Goal: Task Accomplishment & Management: Manage account settings

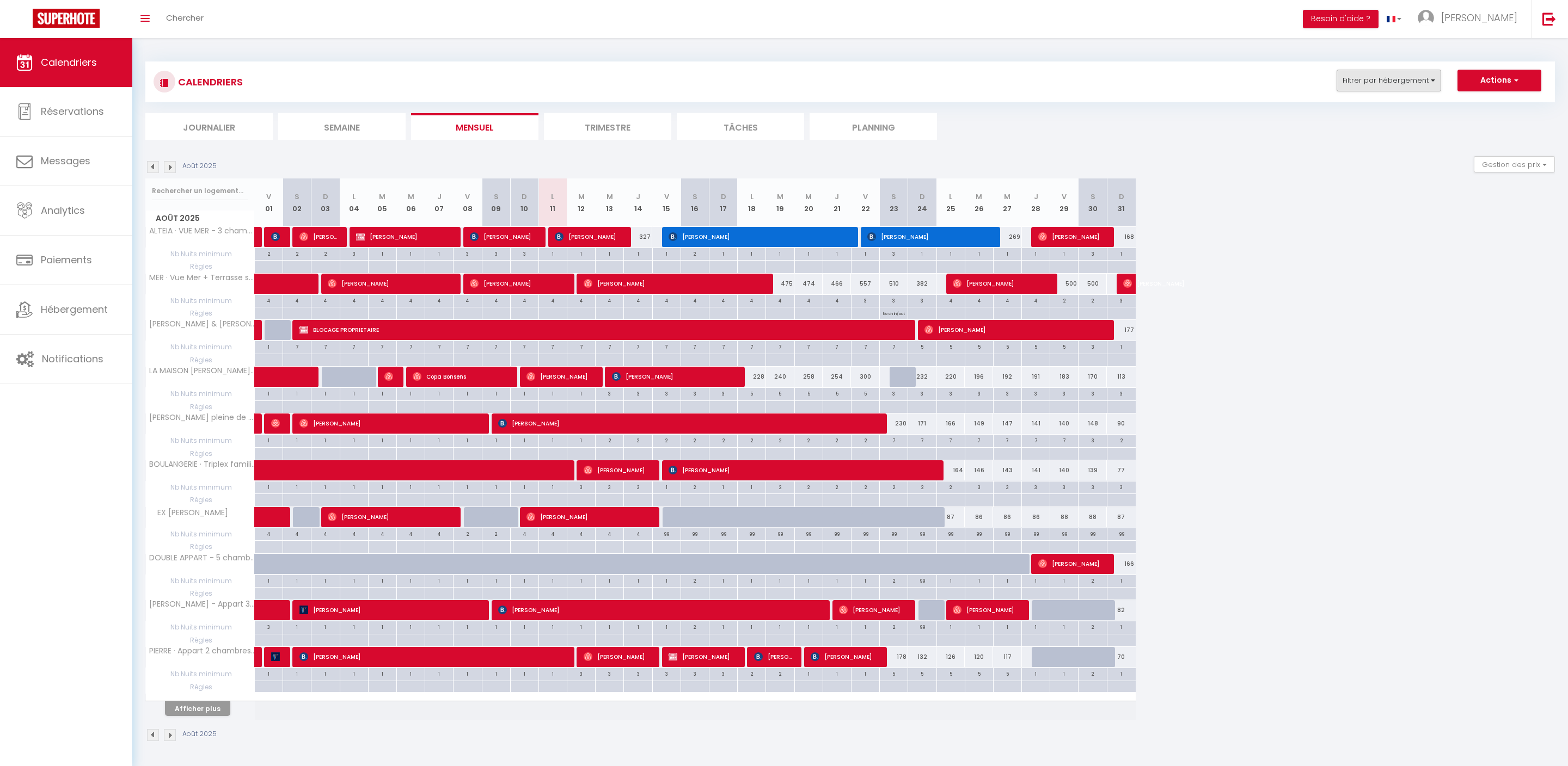
click at [1399, 84] on button "Filtrer par hébergement" at bounding box center [1389, 80] width 105 height 22
click at [1362, 117] on input "text" at bounding box center [1412, 108] width 163 height 19
type input "b"
checkbox input "false"
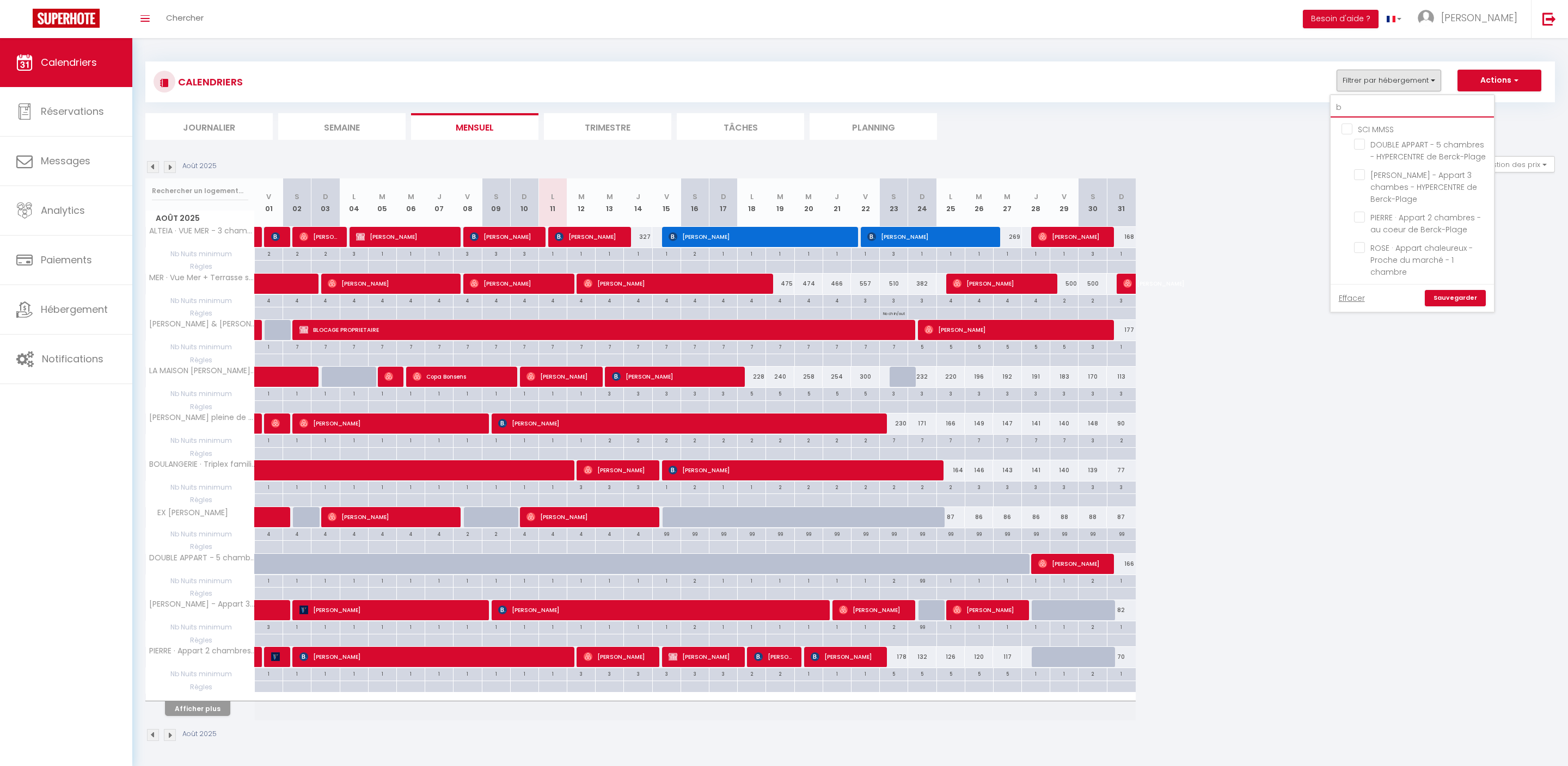
checkbox input "false"
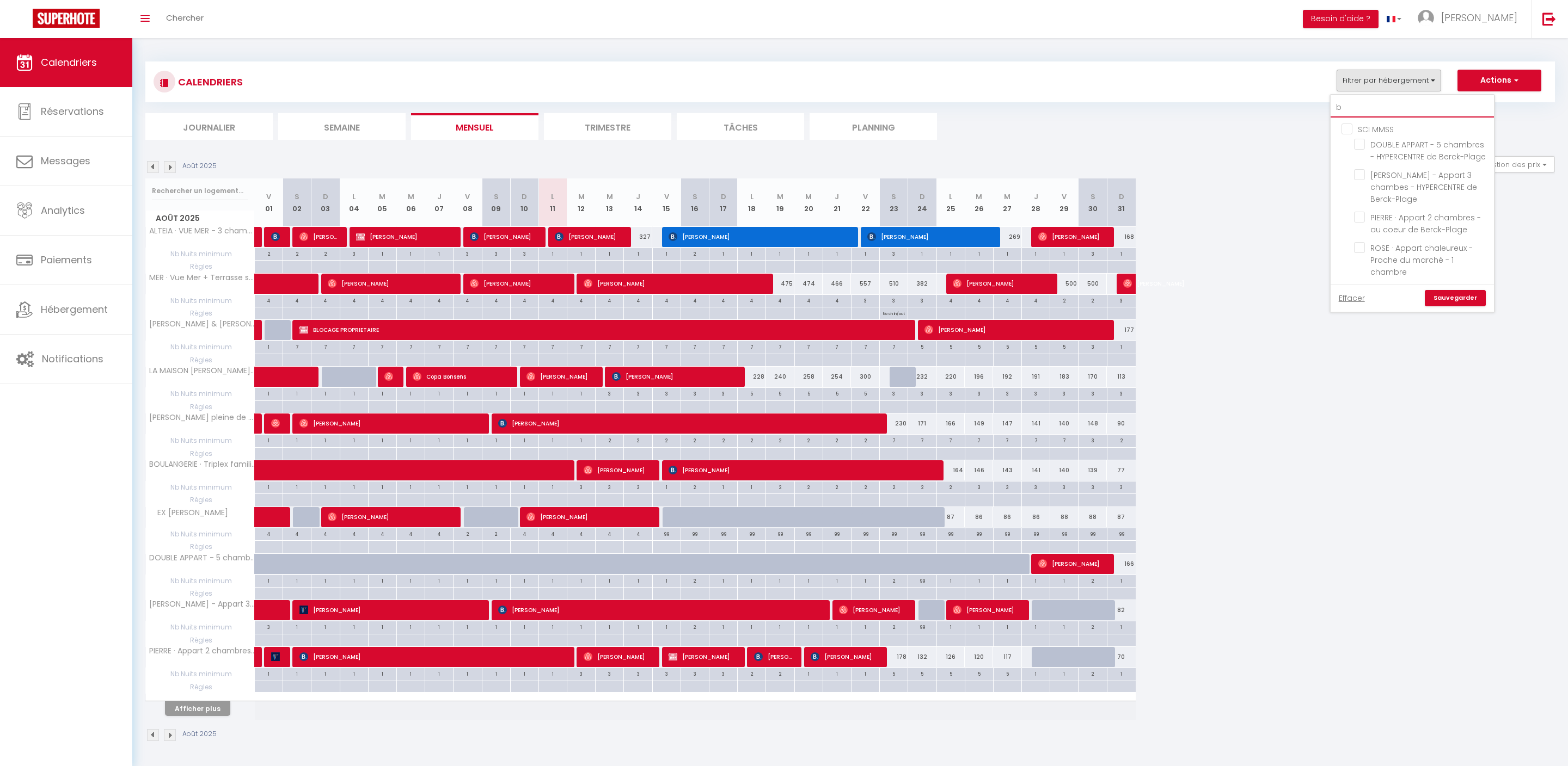
checkbox input "false"
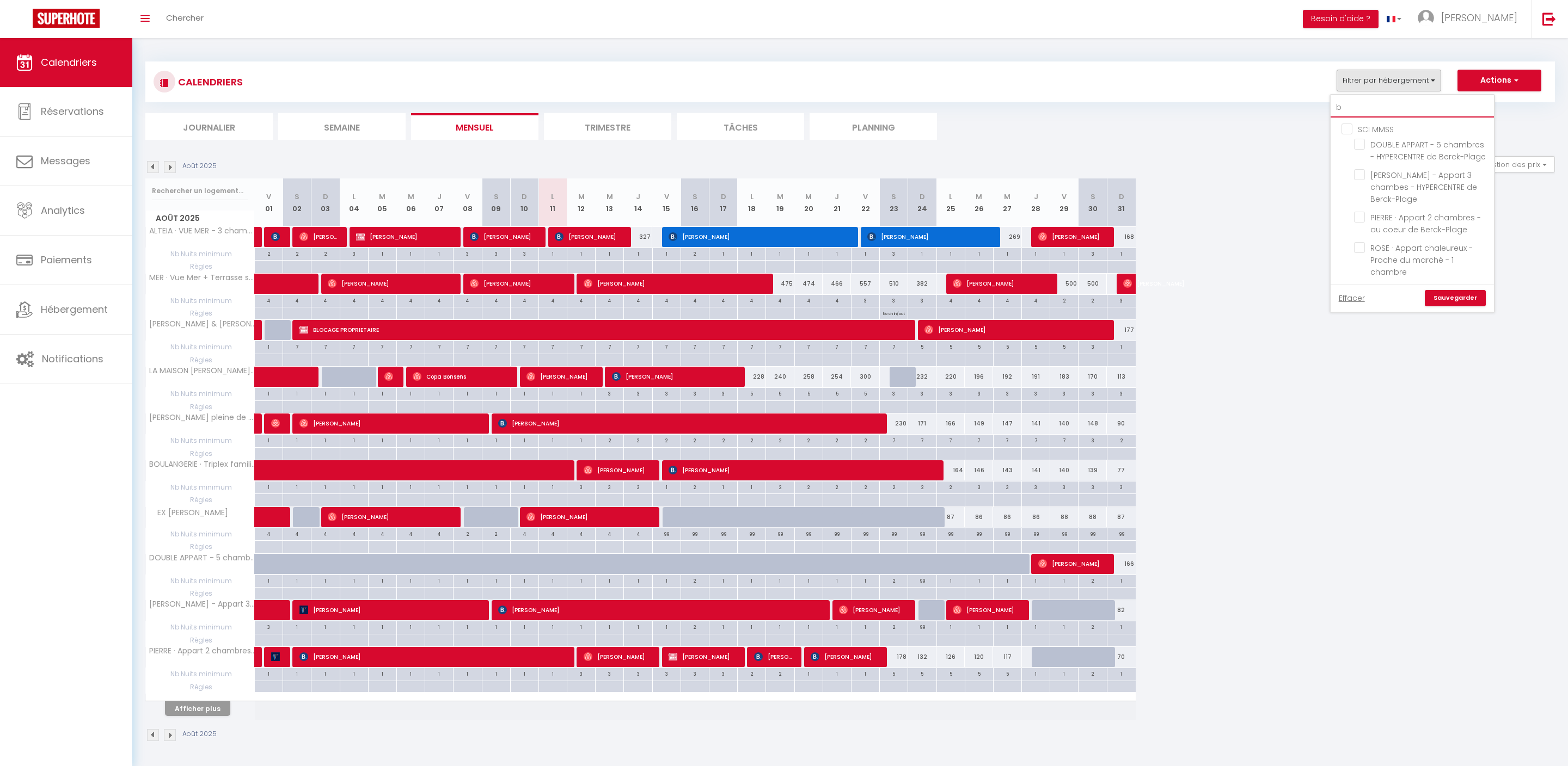
checkbox input "false"
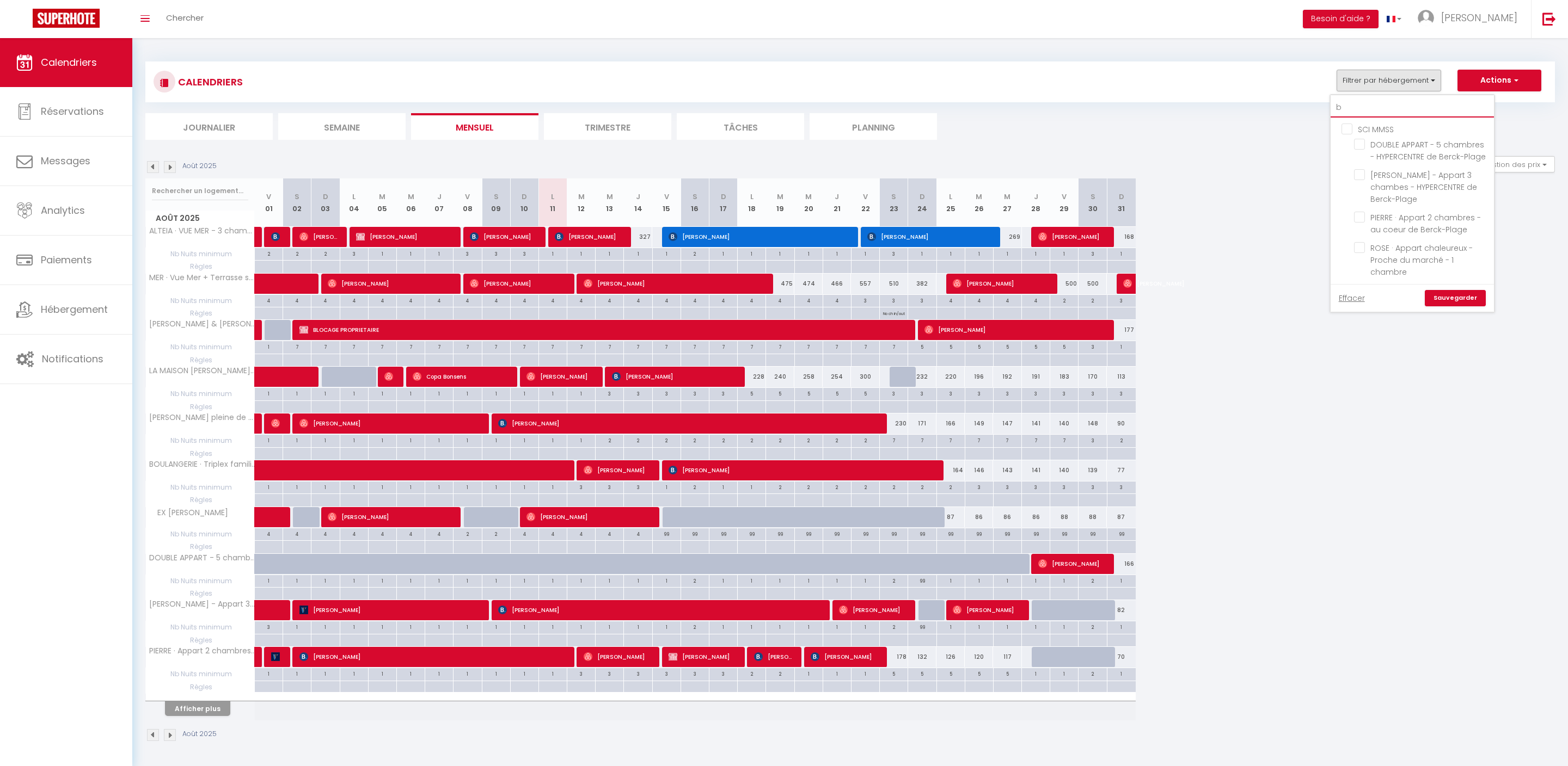
checkbox input "false"
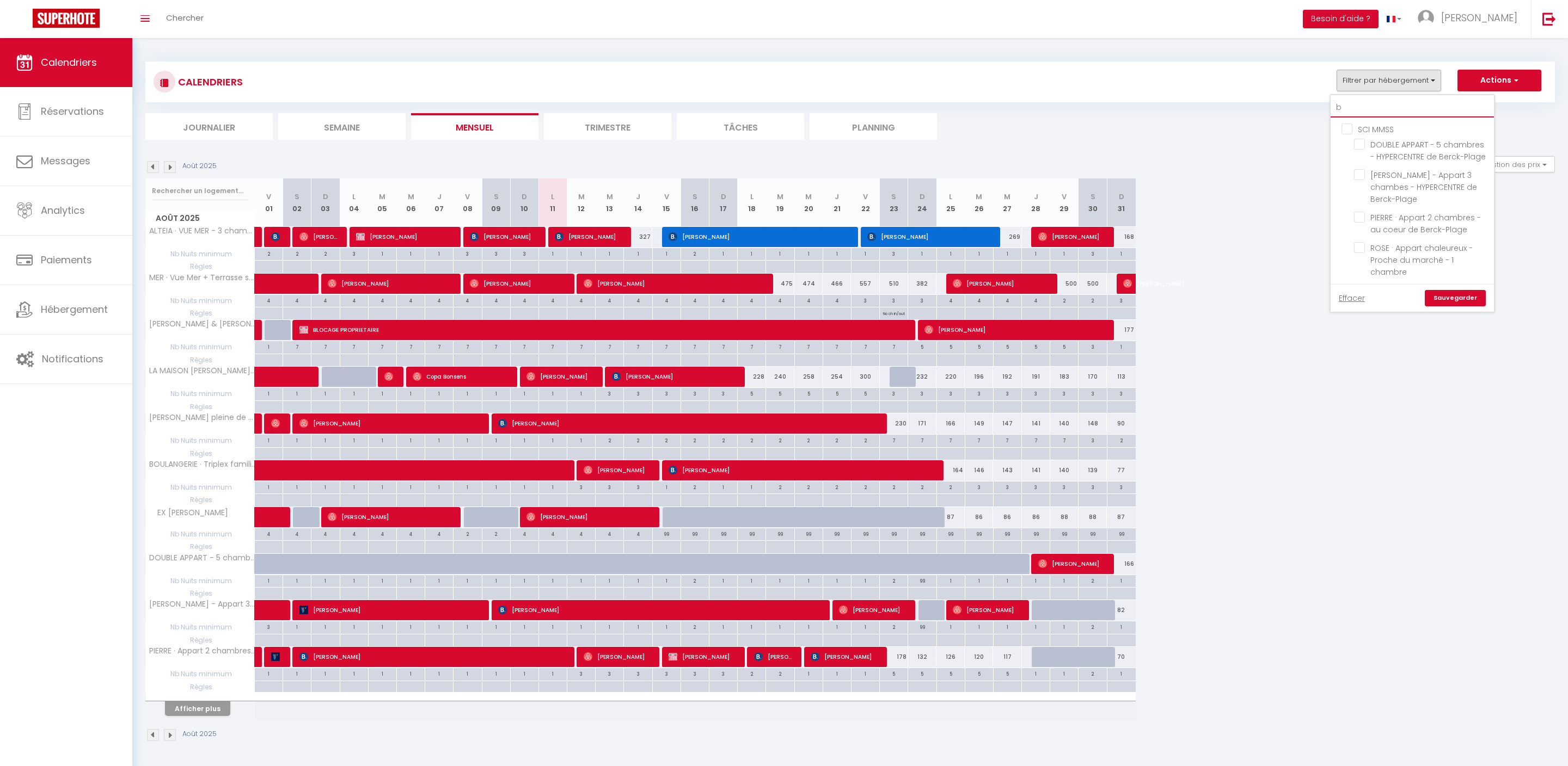
checkbox input "false"
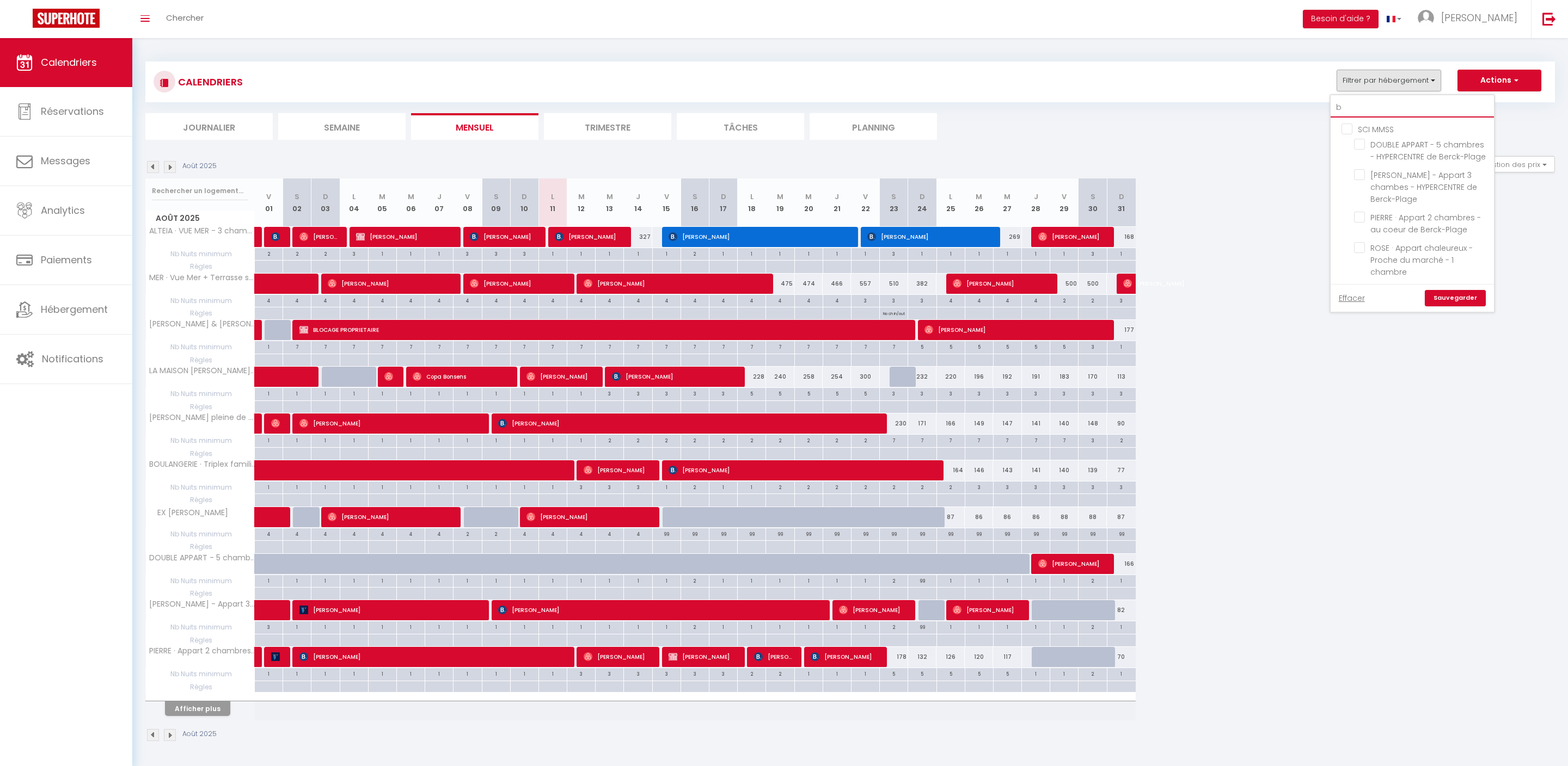
checkbox input "false"
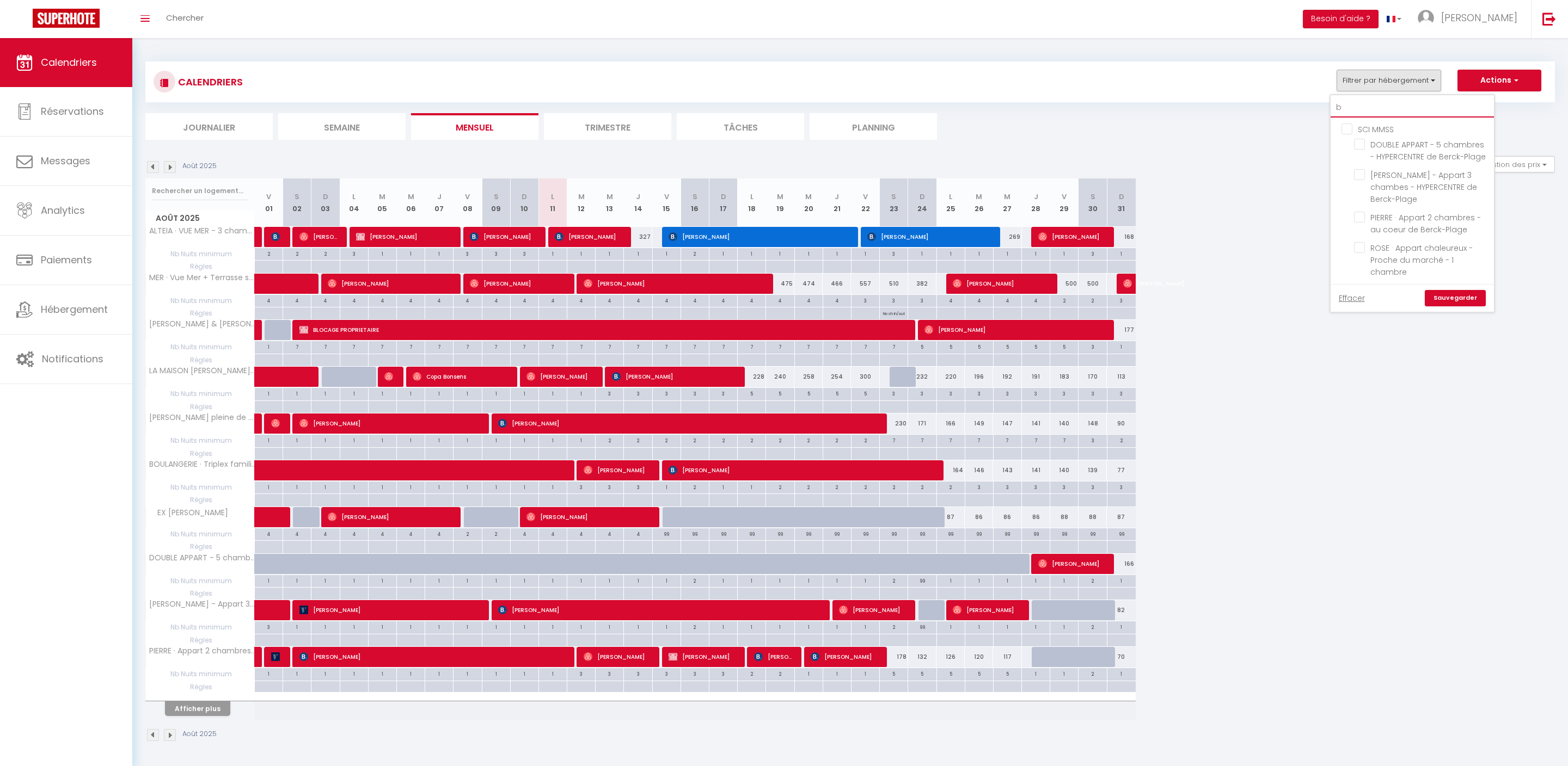
checkbox input "false"
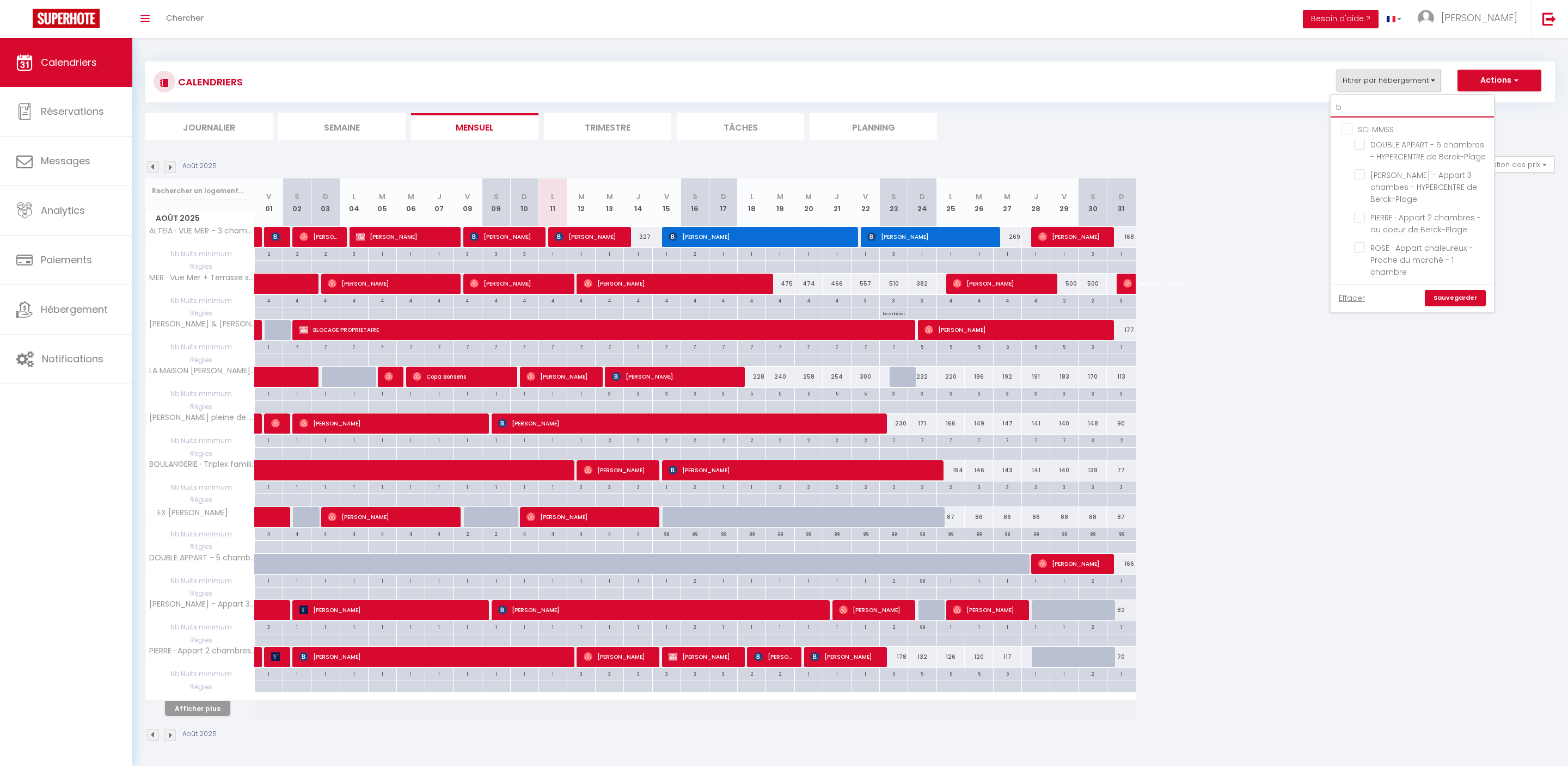
checkbox input "false"
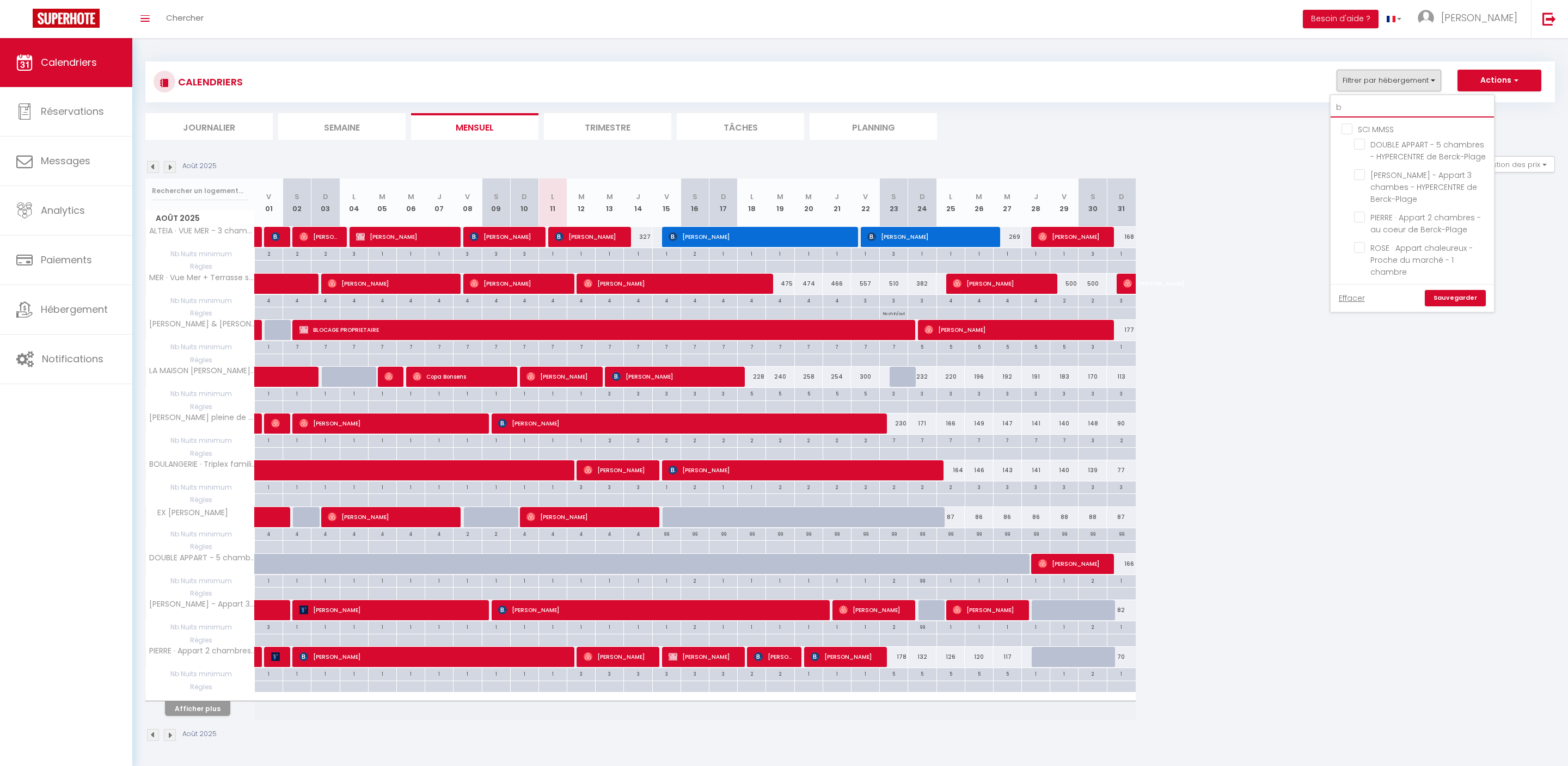
checkbox input "false"
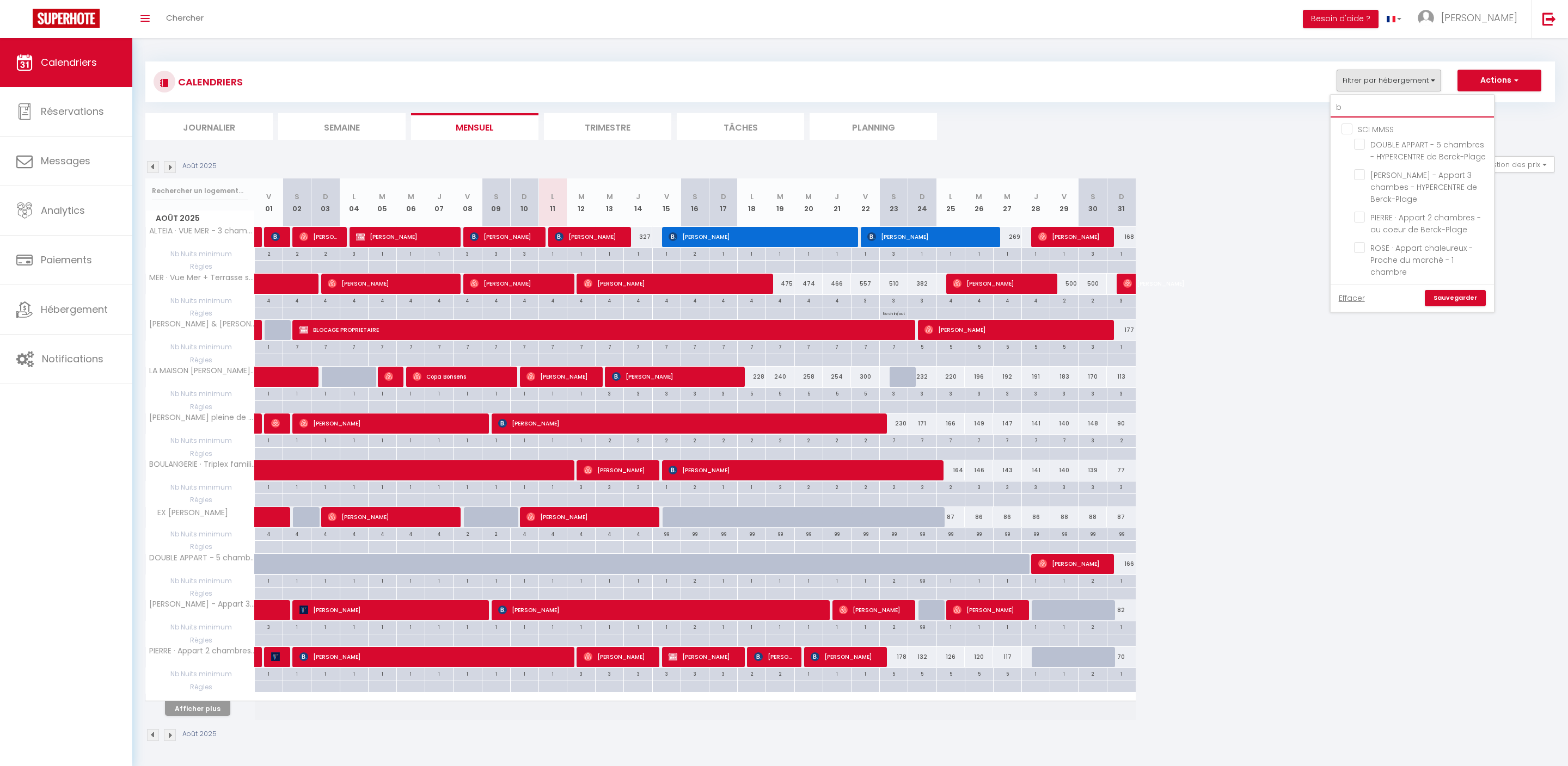
checkbox input "false"
type input "bu"
checkbox input "false"
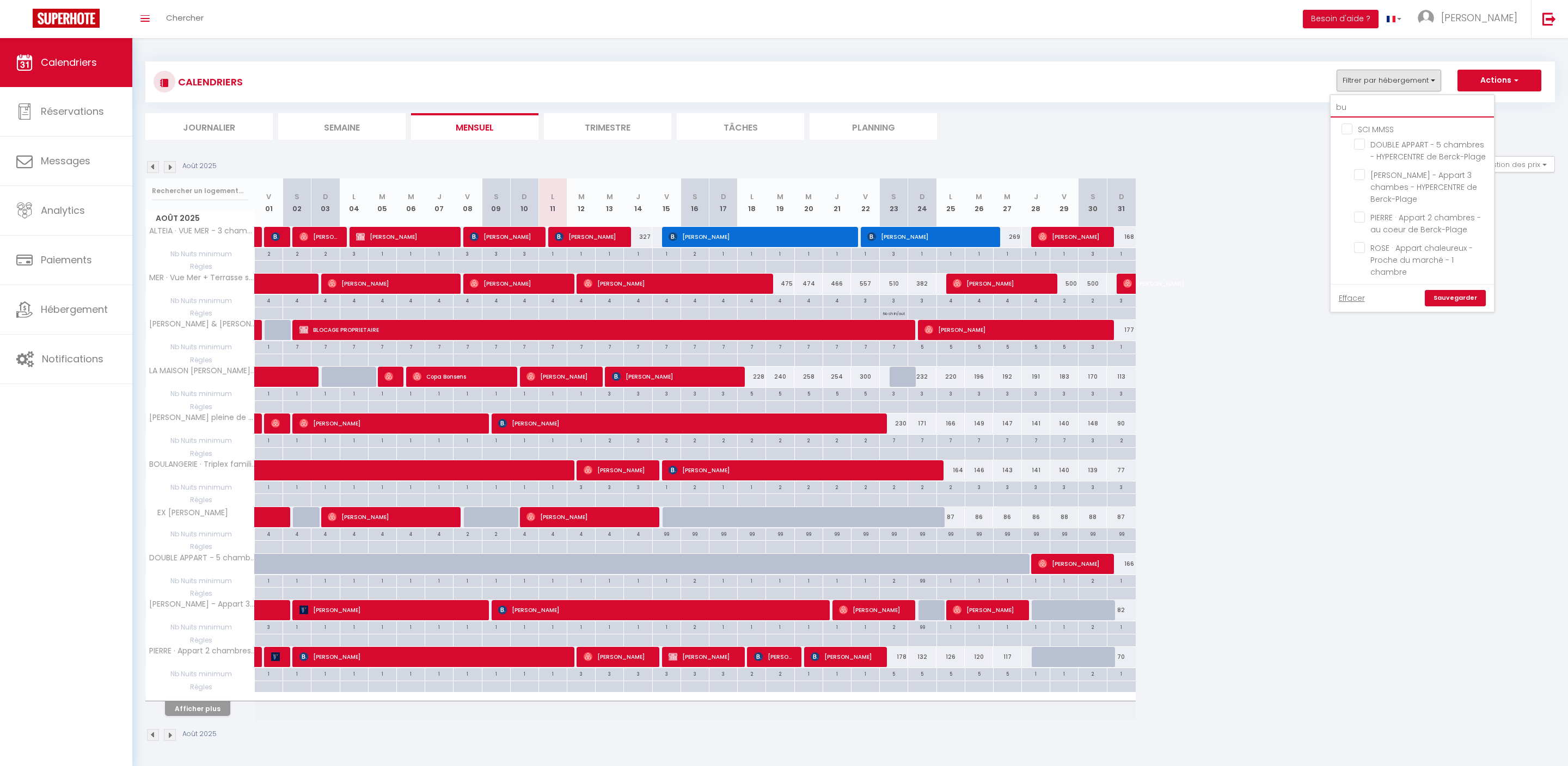
checkbox input "false"
type input "bus"
checkbox input "false"
type input "bus"
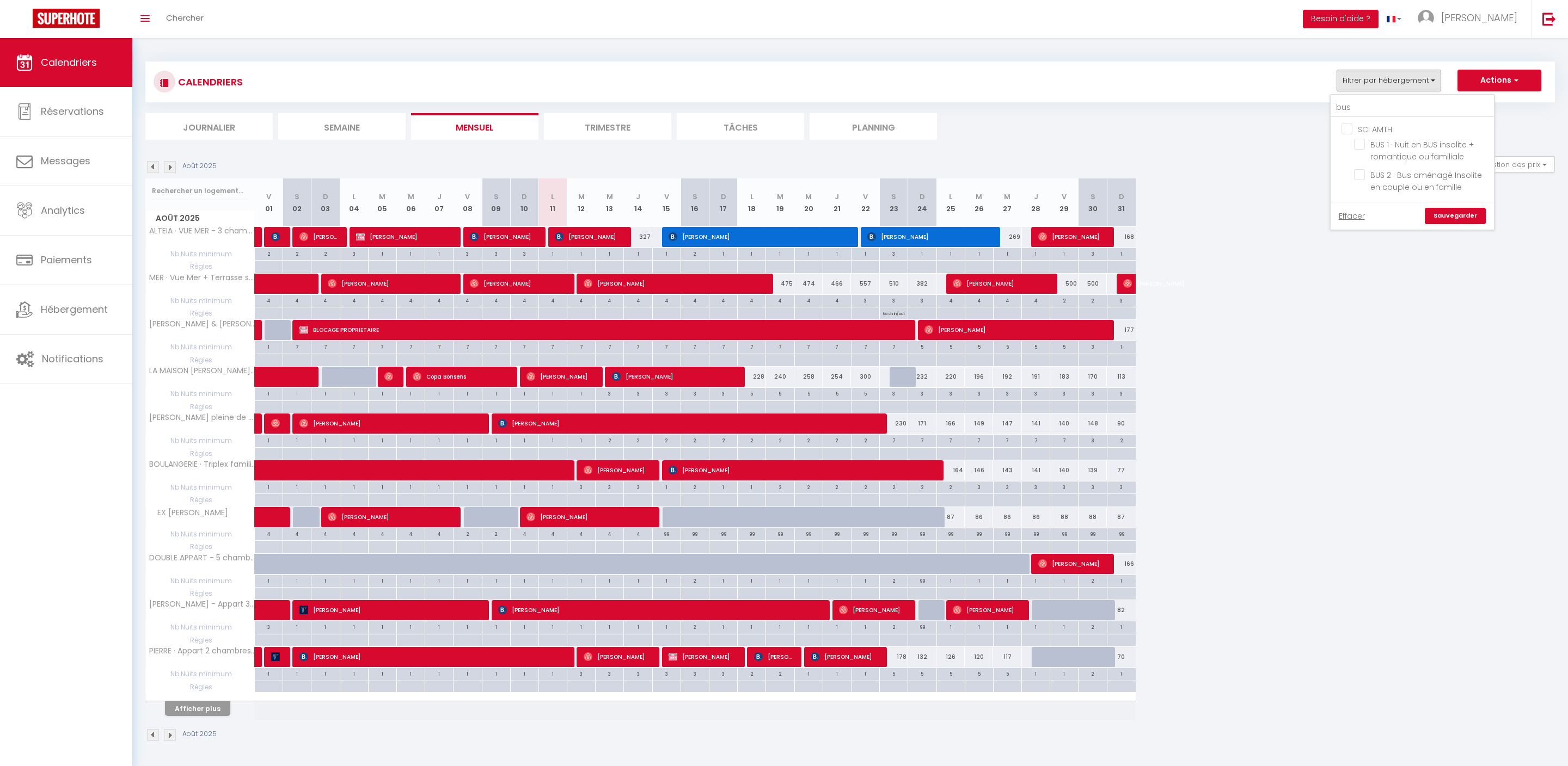
click at [1342, 134] on input "SCI AMTH" at bounding box center [1423, 128] width 163 height 11
checkbox input "true"
click at [1425, 225] on link "Sauvegarder" at bounding box center [1455, 216] width 61 height 16
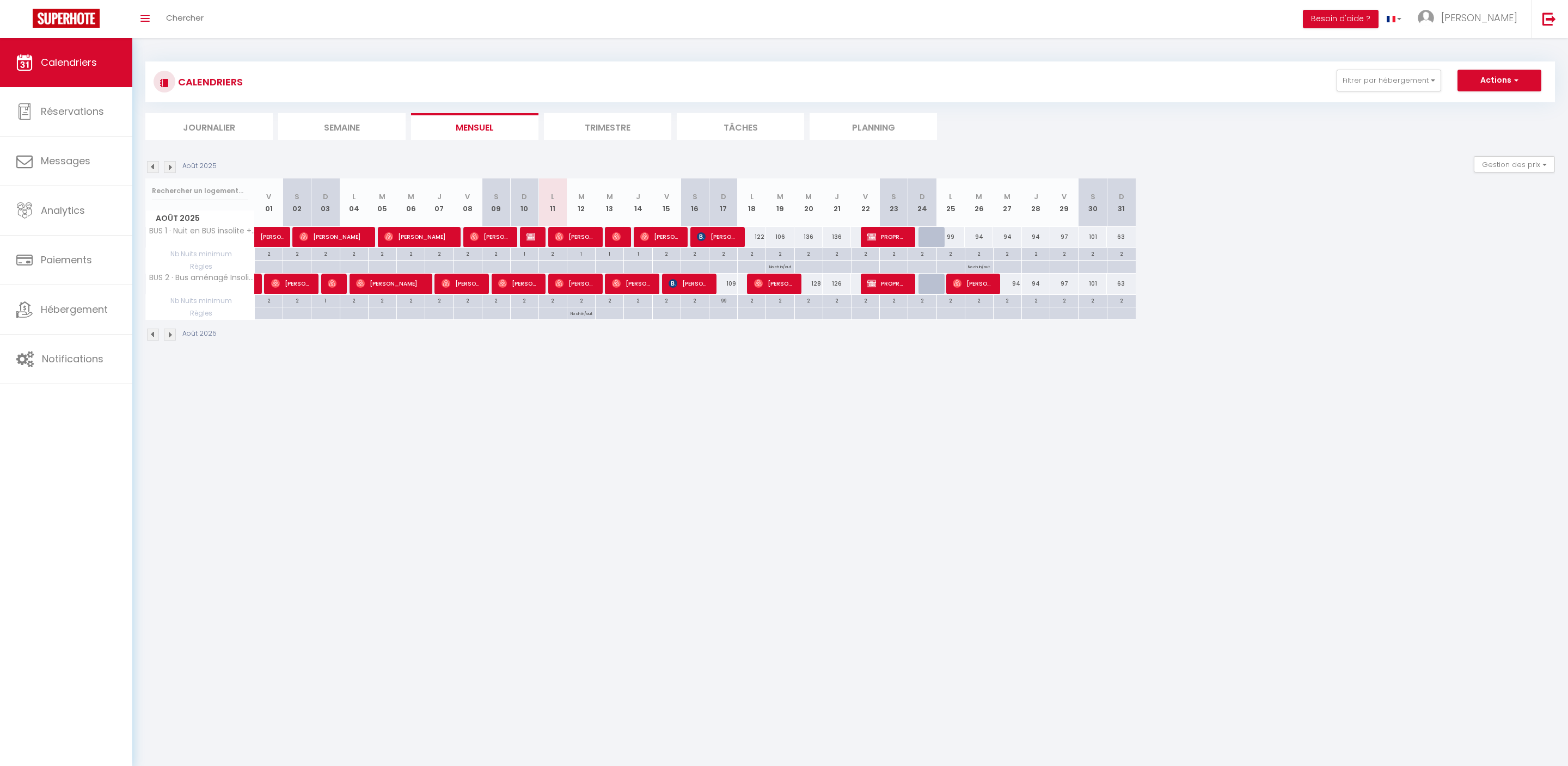
click at [615, 241] on img at bounding box center [616, 237] width 9 height 9
select select "OK"
select select "0"
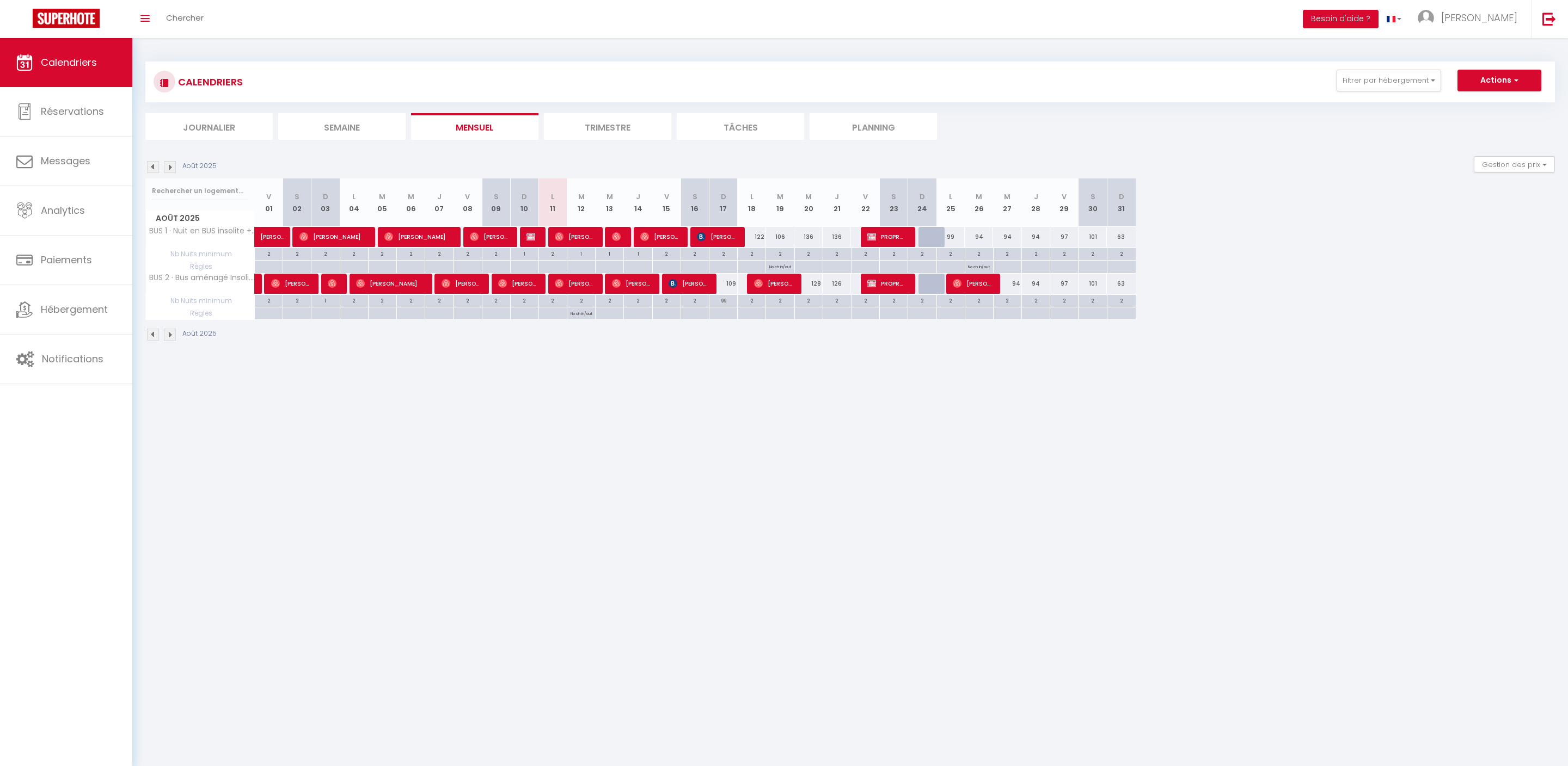
select select "1"
select select
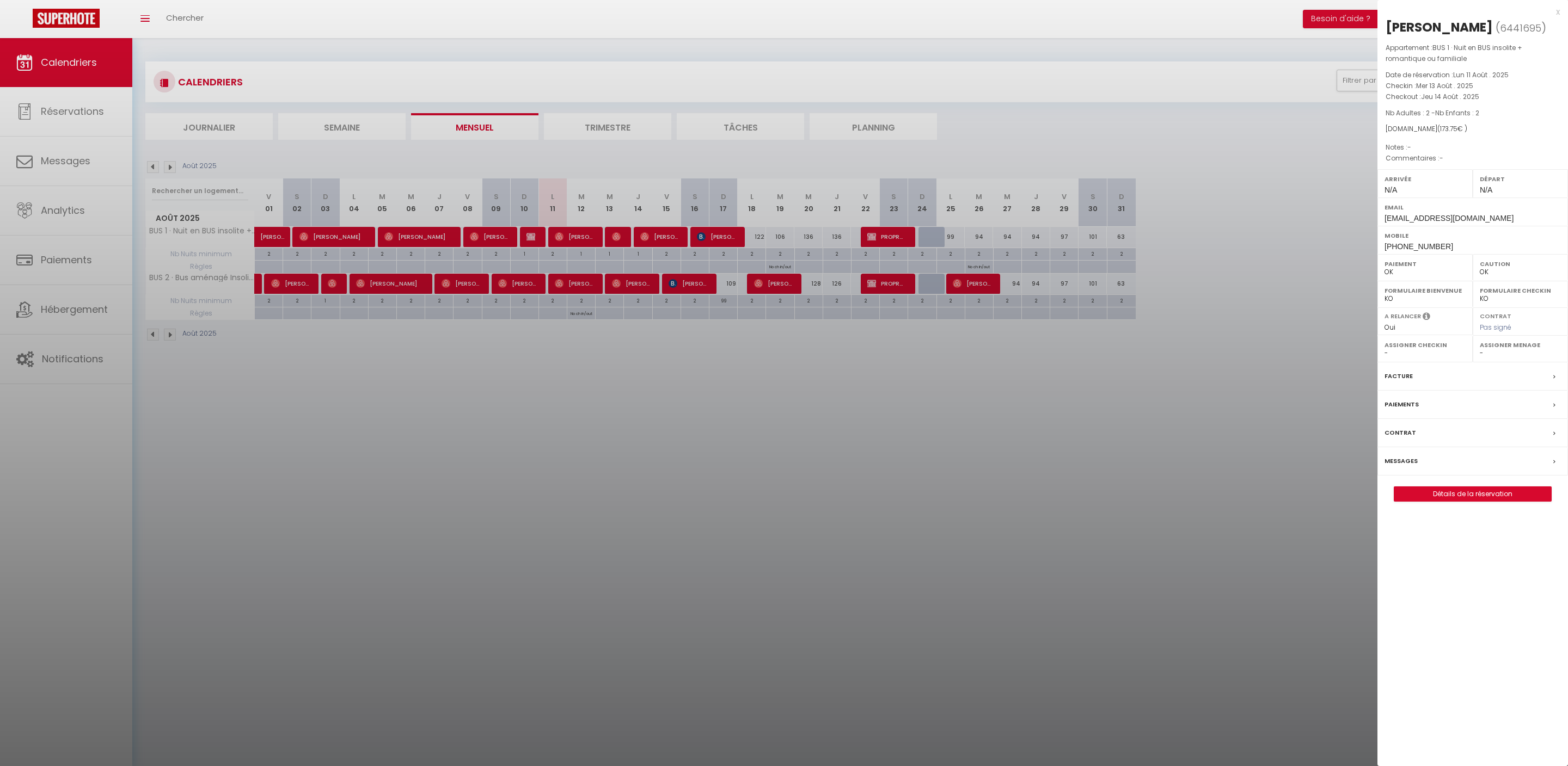
click at [1556, 13] on div "x" at bounding box center [1469, 12] width 183 height 13
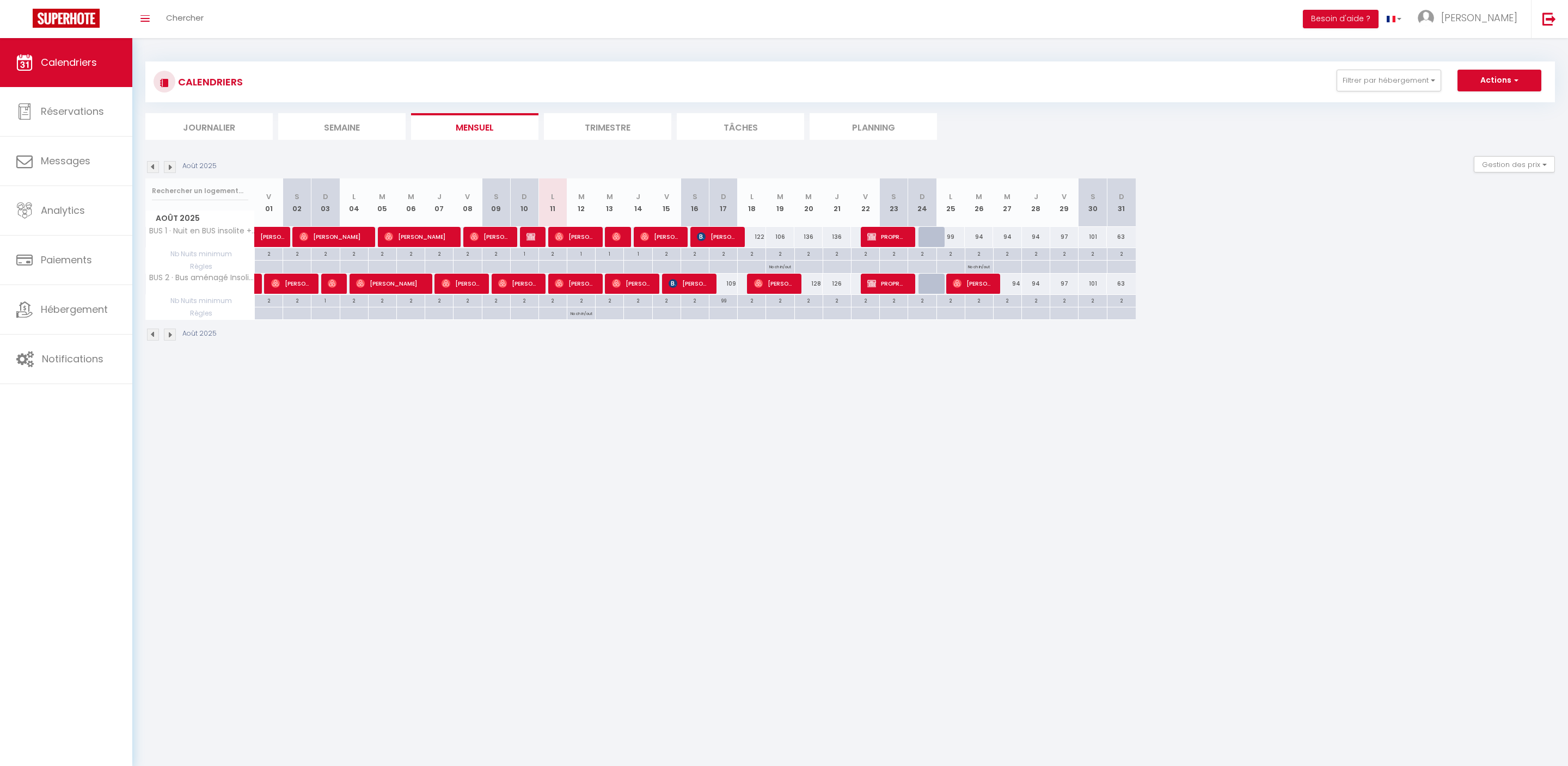
click at [842, 260] on div at bounding box center [837, 254] width 29 height 13
type input "[DEMOGRAPHIC_DATA][DATE]"
type input "Ven 22 Août 2025"
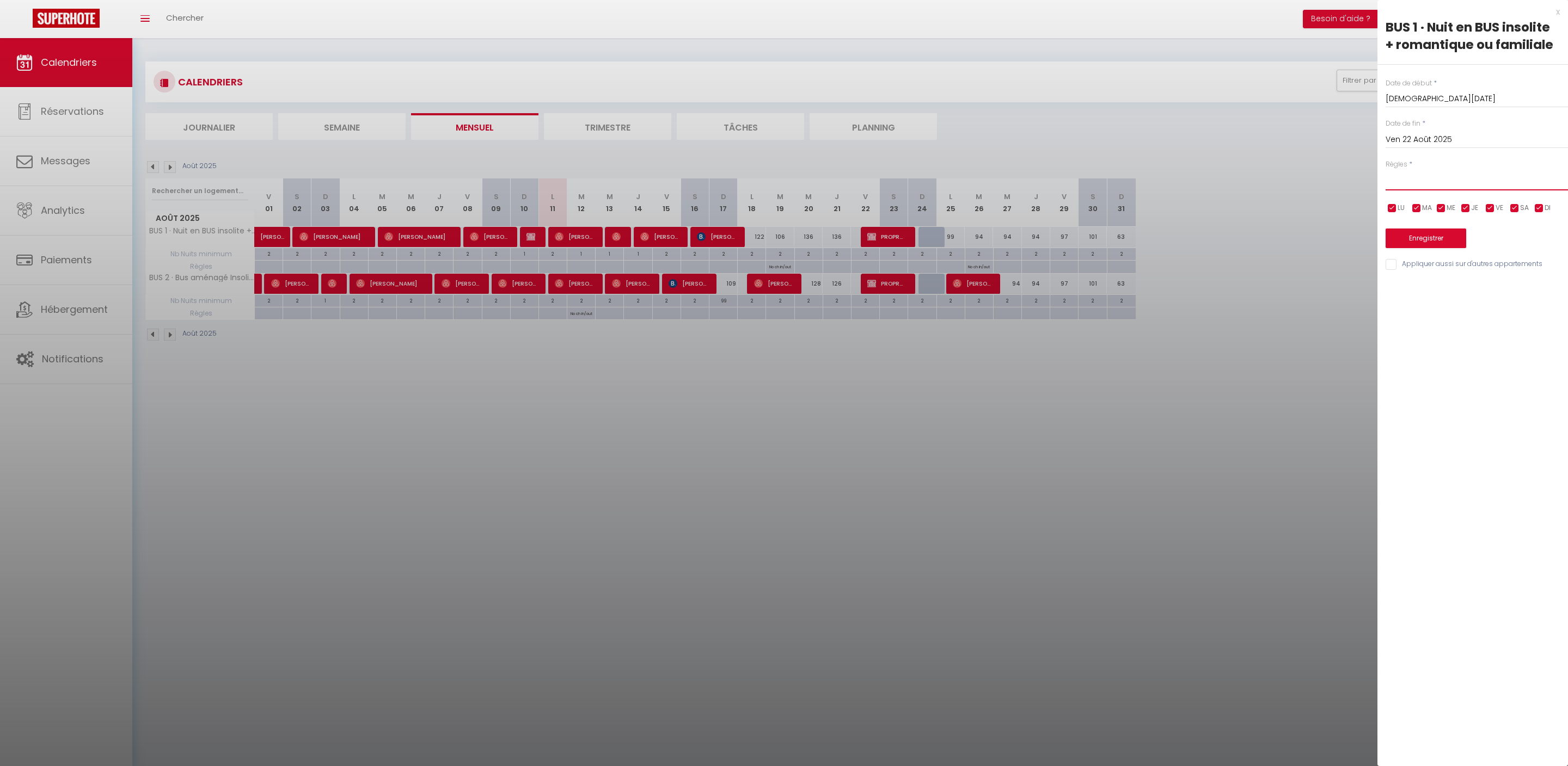
select select "3"
click at [1430, 248] on button "Enregistrer" at bounding box center [1426, 239] width 80 height 19
